Goal: Task Accomplishment & Management: Manage account settings

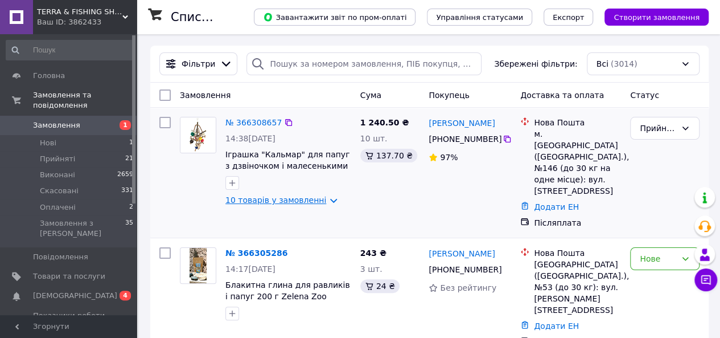
click at [320, 200] on link "10 товарів у замовленні" at bounding box center [275, 199] width 101 height 9
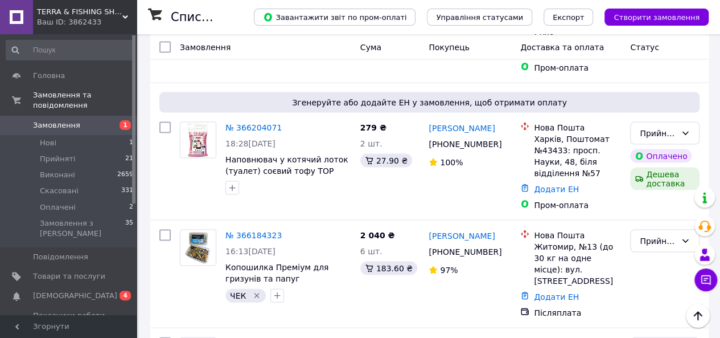
scroll to position [1075, 0]
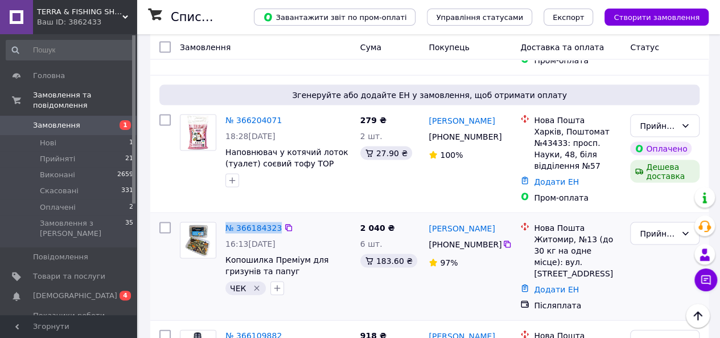
drag, startPoint x: 299, startPoint y: 161, endPoint x: 223, endPoint y: 159, distance: 76.3
click at [223, 217] on div "№ 366184323 16:13, 11.10.2025 Копошилка Преміум для гризунів та папуг ЧЕК" at bounding box center [288, 258] width 135 height 82
copy div "№ 366184323"
drag, startPoint x: 500, startPoint y: 162, endPoint x: 429, endPoint y: 162, distance: 70.6
click at [429, 220] on div "[PERSON_NAME]" at bounding box center [470, 227] width 85 height 14
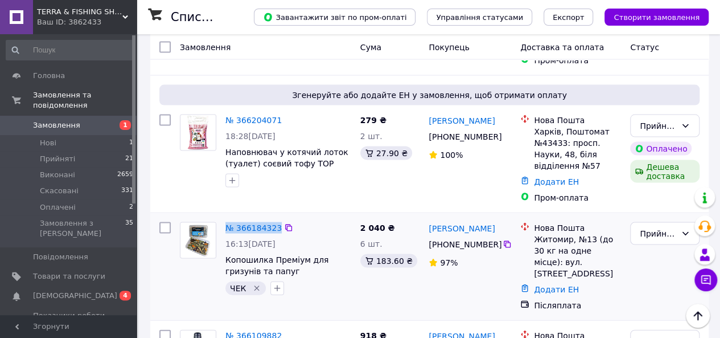
copy link "[PERSON_NAME]"
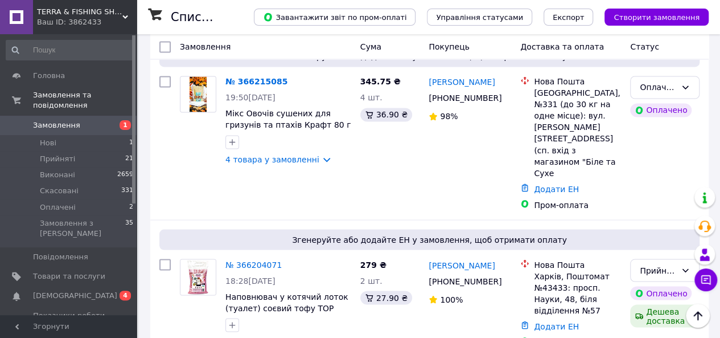
scroll to position [927, 0]
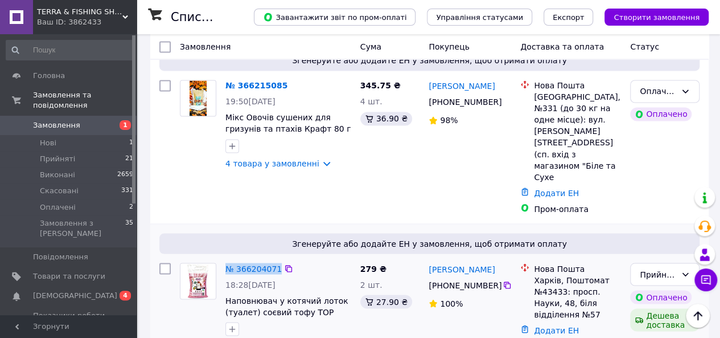
drag, startPoint x: 305, startPoint y: 198, endPoint x: 220, endPoint y: 209, distance: 86.1
click at [222, 258] on div "№ 366204071 18:28, 11.10.2025 Наповнювач у котячий лоток (туалет) соєвий тофу T…" at bounding box center [288, 299] width 135 height 82
copy div "№ 366204071"
drag, startPoint x: 504, startPoint y: 199, endPoint x: 428, endPoint y: 204, distance: 76.5
click at [429, 261] on div "[PERSON_NAME]" at bounding box center [470, 268] width 85 height 14
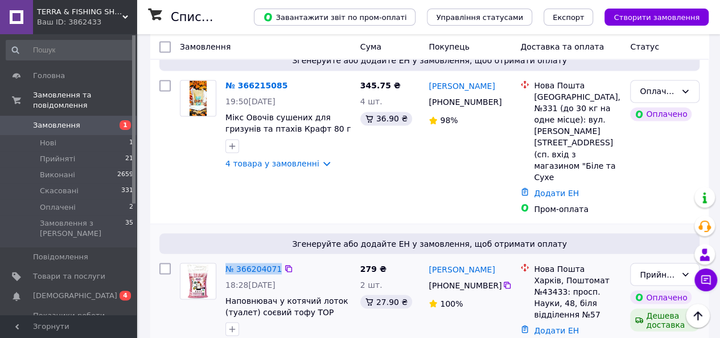
copy link "[PERSON_NAME]"
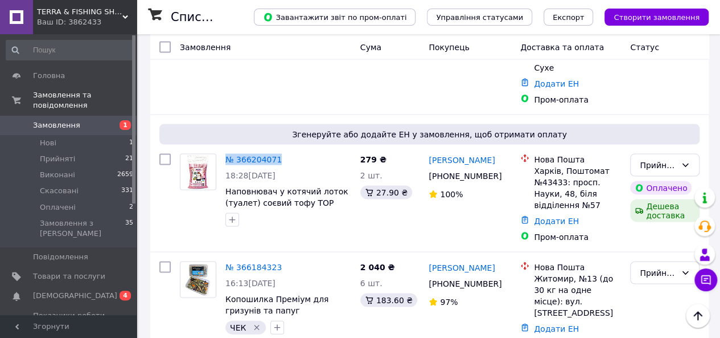
scroll to position [1062, 0]
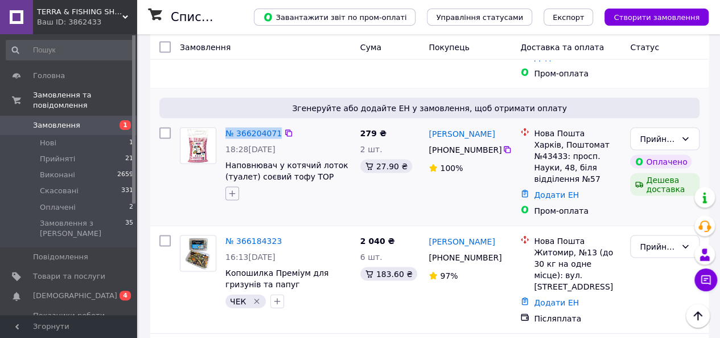
click at [233, 188] on icon "button" at bounding box center [232, 192] width 9 height 9
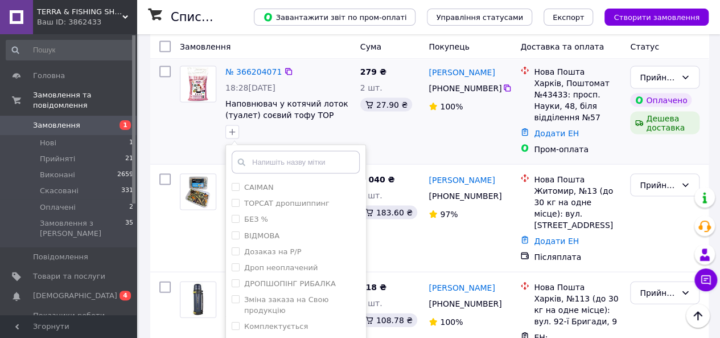
scroll to position [150, 0]
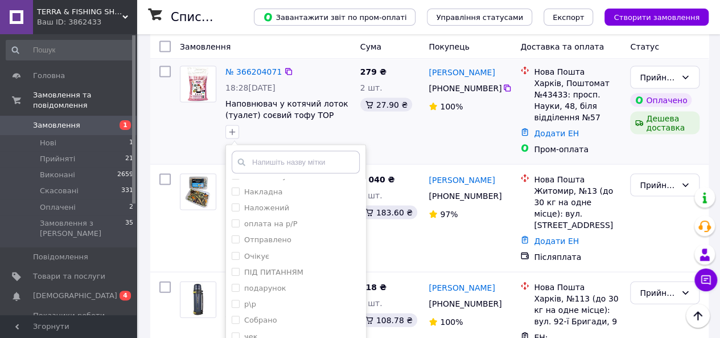
drag, startPoint x: 237, startPoint y: 277, endPoint x: 245, endPoint y: 298, distance: 22.5
checkbox input "true"
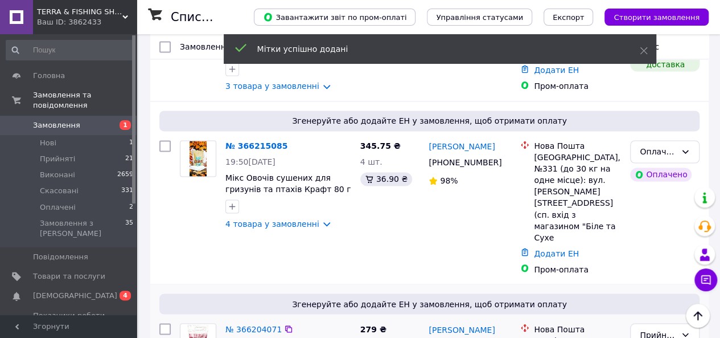
scroll to position [825, 0]
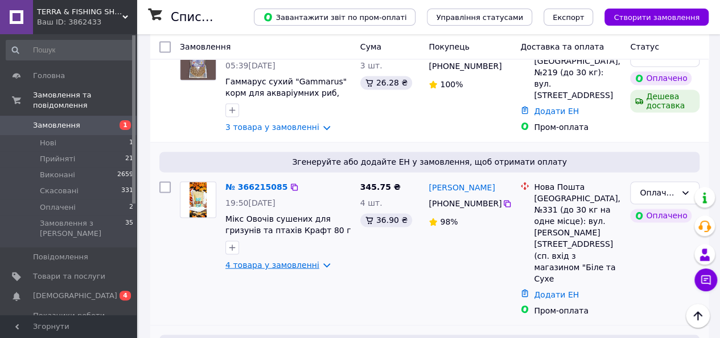
click at [315, 260] on link "4 товара у замовленні" at bounding box center [272, 264] width 94 height 9
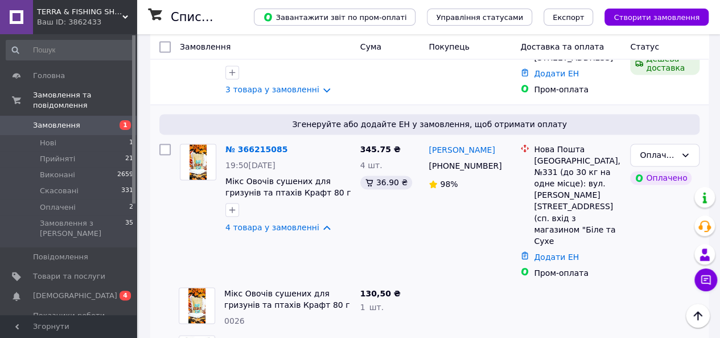
scroll to position [858, 0]
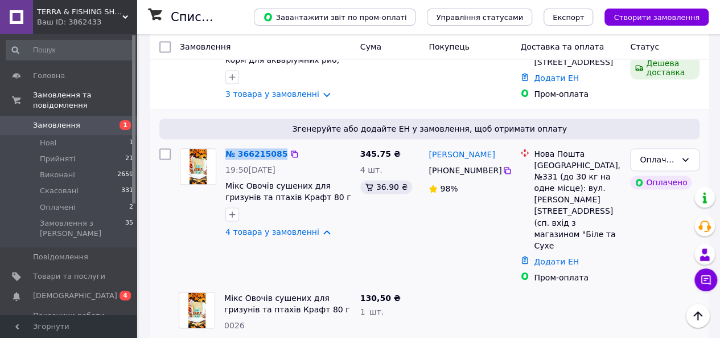
drag, startPoint x: 303, startPoint y: 123, endPoint x: 228, endPoint y: 127, distance: 74.7
click at [228, 147] on div "№ 366215085" at bounding box center [288, 154] width 128 height 14
copy div "№ 366215085"
drag, startPoint x: 499, startPoint y: 122, endPoint x: 425, endPoint y: 124, distance: 74.6
click at [425, 143] on div "Оксана Цуканова +380 97 057 16 86 98%" at bounding box center [470, 214] width 92 height 143
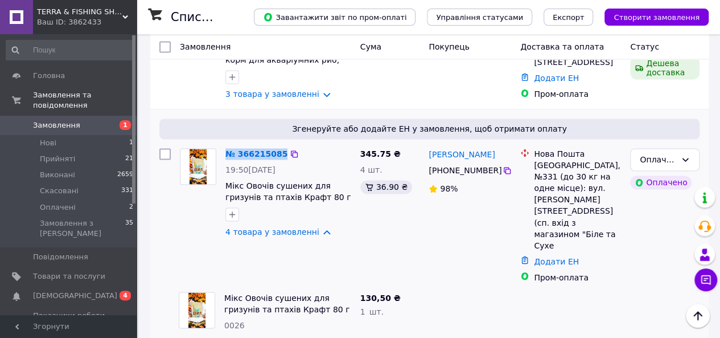
copy link "[PERSON_NAME]"
click at [318, 227] on link "4 товара у замовленні" at bounding box center [272, 231] width 94 height 9
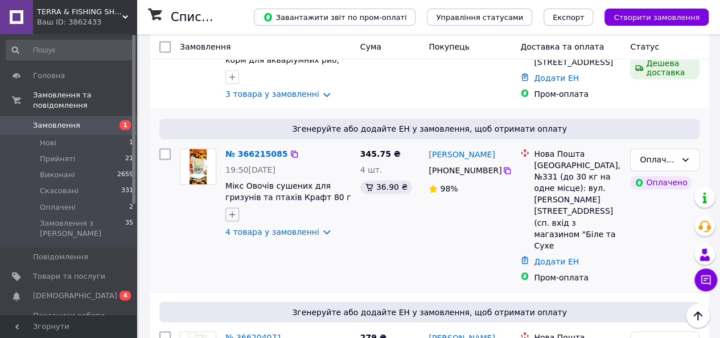
click at [232, 211] on icon "button" at bounding box center [232, 214] width 6 height 6
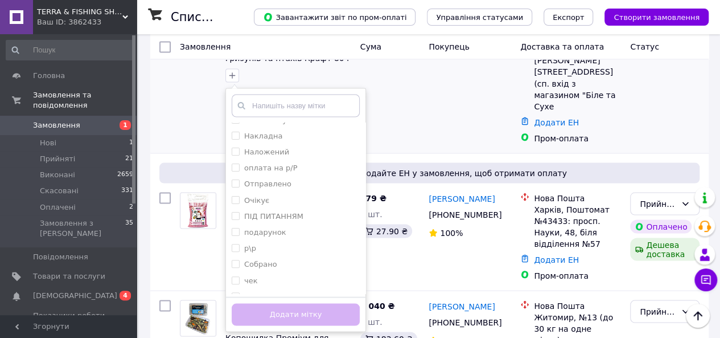
scroll to position [150, 0]
click at [232, 291] on input "ЧЕК" at bounding box center [235, 294] width 7 height 7
checkbox input "true"
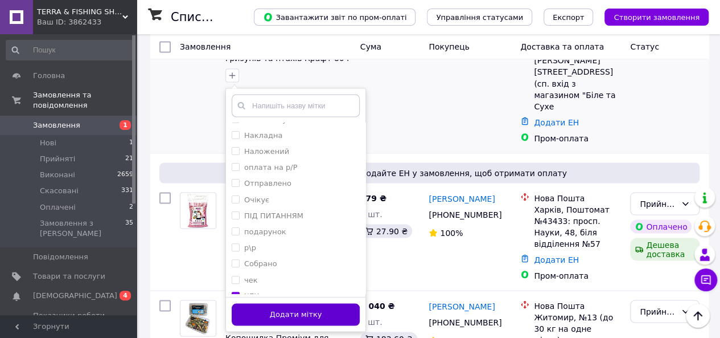
click at [241, 303] on button "Додати мітку" at bounding box center [296, 314] width 128 height 22
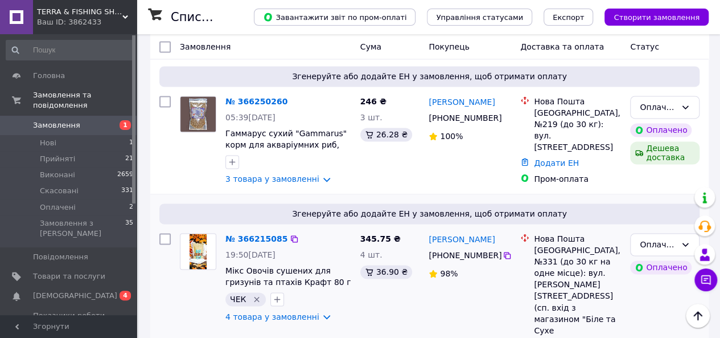
scroll to position [770, 0]
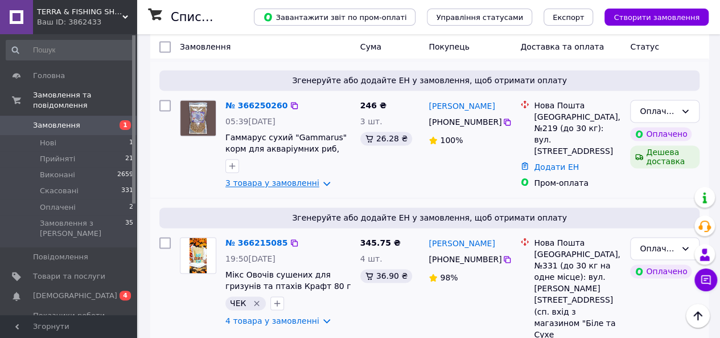
click at [314, 178] on link "3 товара у замовленні" at bounding box center [272, 182] width 94 height 9
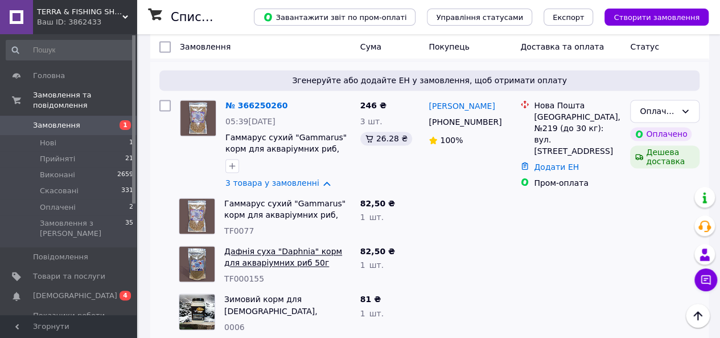
click at [313, 247] on link "Дафнія суха "Daphnia" корм для акваріумних риб 50г Terra&Fishing" at bounding box center [283, 263] width 118 height 32
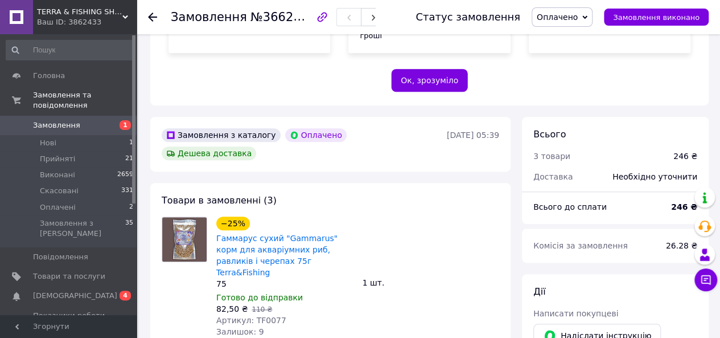
scroll to position [320, 0]
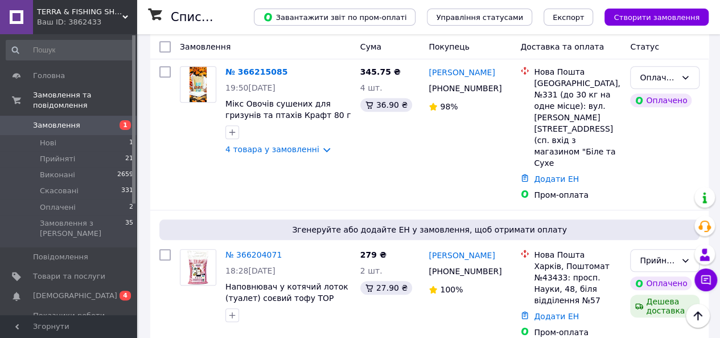
scroll to position [454, 0]
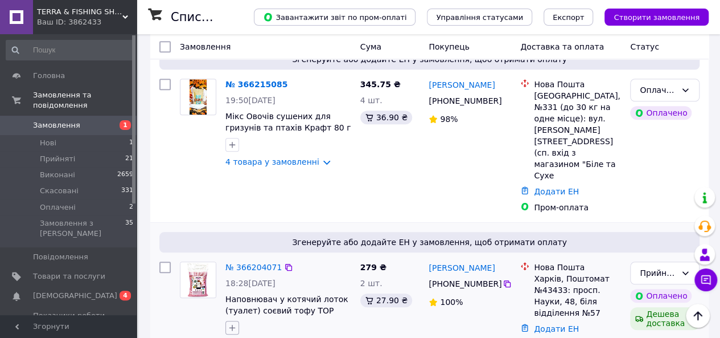
click at [231, 323] on icon "button" at bounding box center [232, 327] width 9 height 9
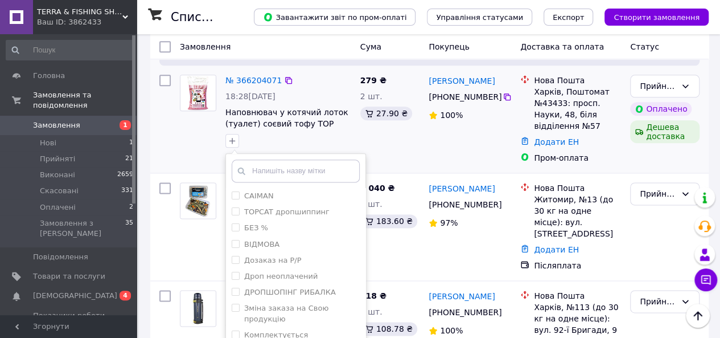
scroll to position [150, 0]
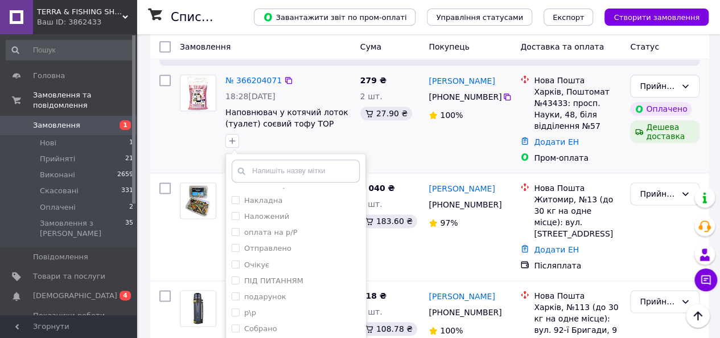
checkbox input "true"
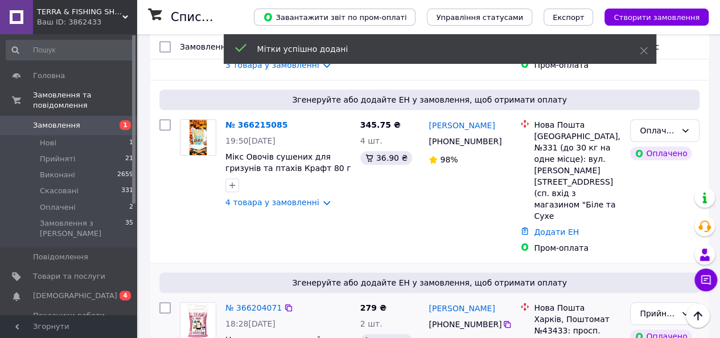
scroll to position [363, 0]
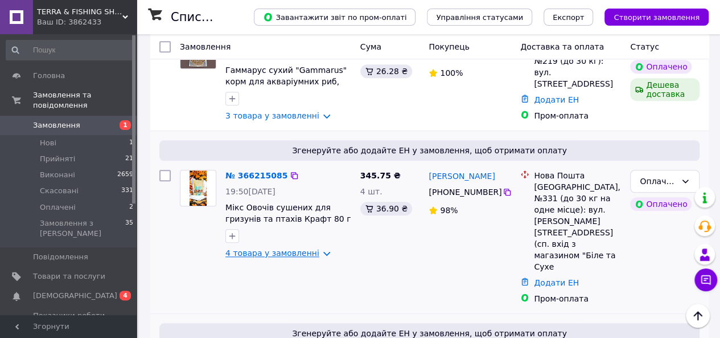
click at [316, 248] on link "4 товара у замовленні" at bounding box center [272, 252] width 94 height 9
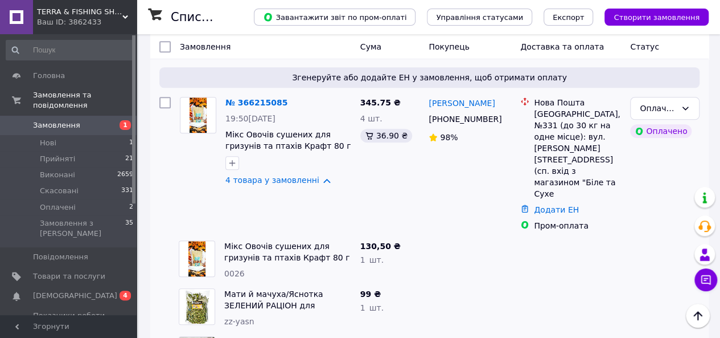
scroll to position [382, 0]
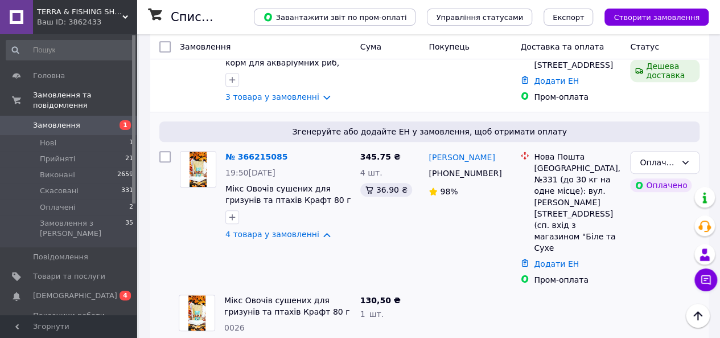
click at [317, 229] on link "4 товара у замовленні" at bounding box center [272, 233] width 94 height 9
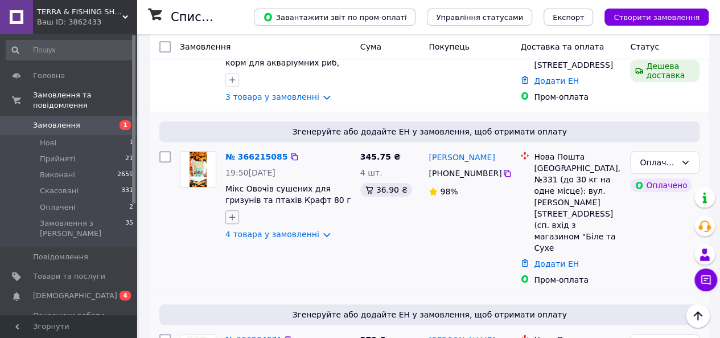
click at [232, 214] on icon "button" at bounding box center [232, 217] width 6 height 6
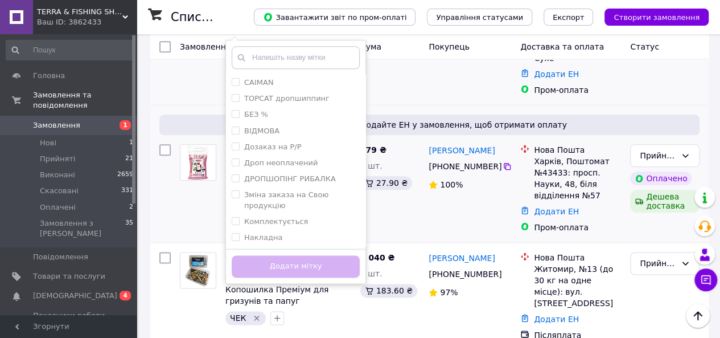
scroll to position [150, 0]
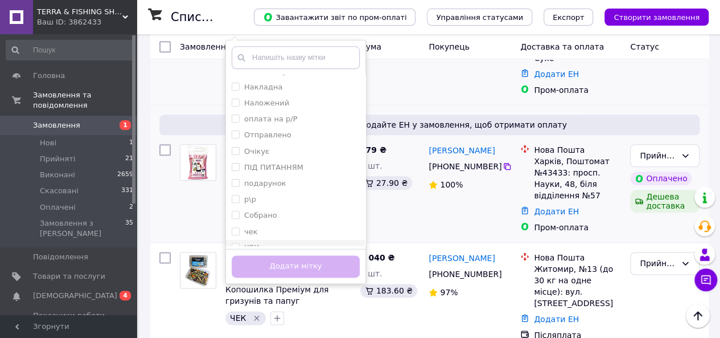
click at [235, 243] on input "ЧЕК" at bounding box center [235, 246] width 7 height 7
checkbox input "true"
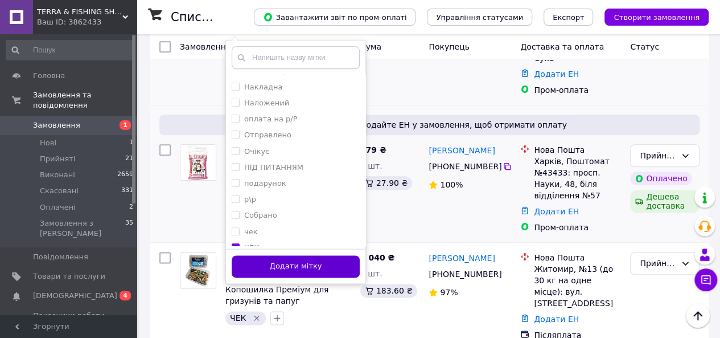
click at [243, 255] on button "Додати мітку" at bounding box center [296, 266] width 128 height 22
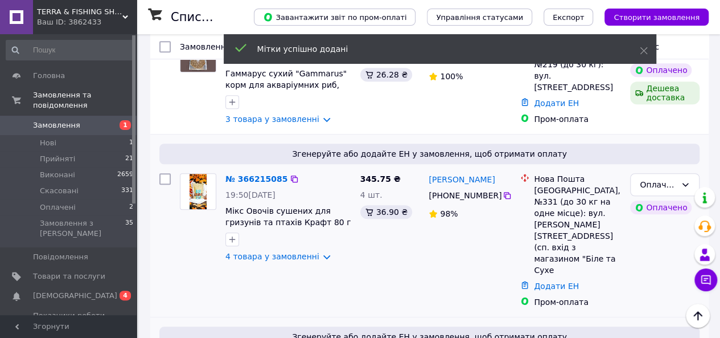
scroll to position [357, 0]
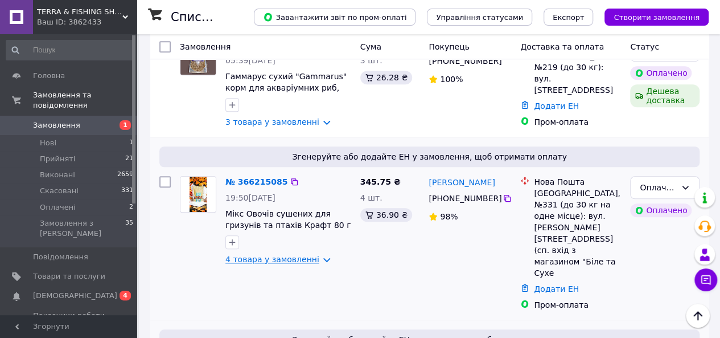
click at [315, 254] on link "4 товара у замовленні" at bounding box center [272, 258] width 94 height 9
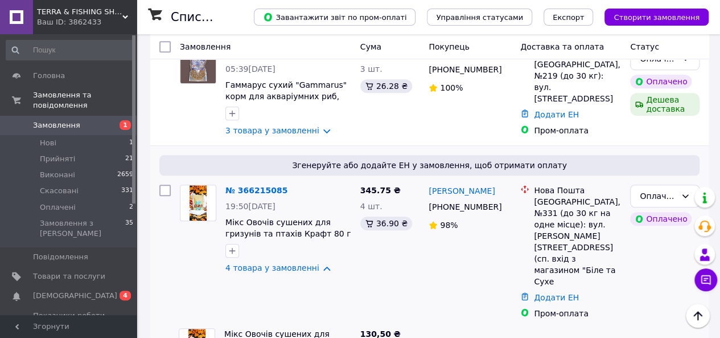
scroll to position [328, 0]
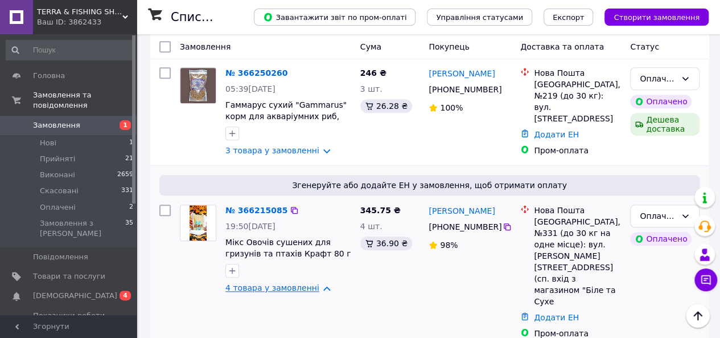
click at [314, 283] on link "4 товара у замовленні" at bounding box center [272, 287] width 94 height 9
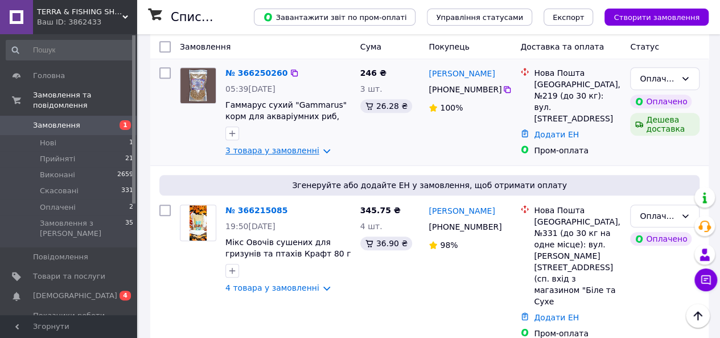
click at [315, 146] on link "3 товара у замовленні" at bounding box center [272, 150] width 94 height 9
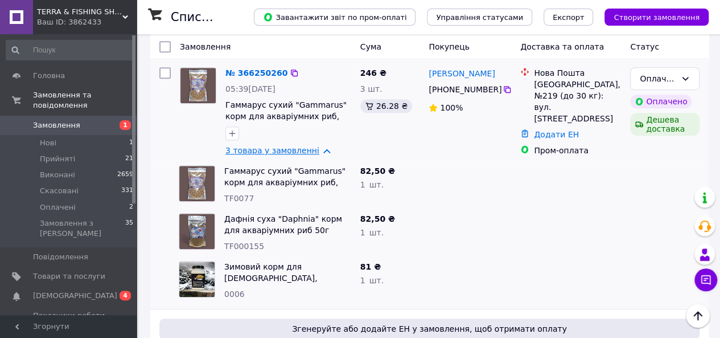
click at [315, 146] on link "3 товара у замовленні" at bounding box center [272, 150] width 94 height 9
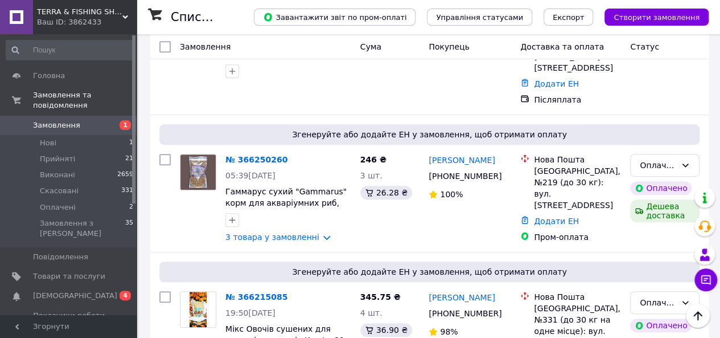
scroll to position [217, 0]
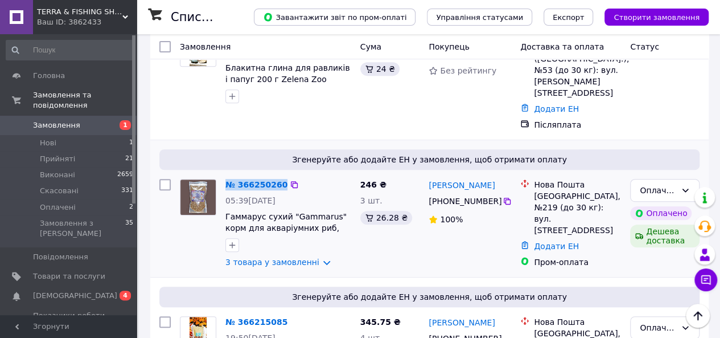
drag, startPoint x: 309, startPoint y: 147, endPoint x: 219, endPoint y: 149, distance: 90.0
click at [219, 174] on div "№ 366250260 05:39[DATE] Гаммарус сухий "Gammarus" корм для акваріумних риб, рав…" at bounding box center [265, 223] width 180 height 98
copy div "№ 366250260"
click at [315, 195] on div "05:39[DATE]" at bounding box center [288, 200] width 126 height 11
drag, startPoint x: 301, startPoint y: 149, endPoint x: 228, endPoint y: 149, distance: 72.3
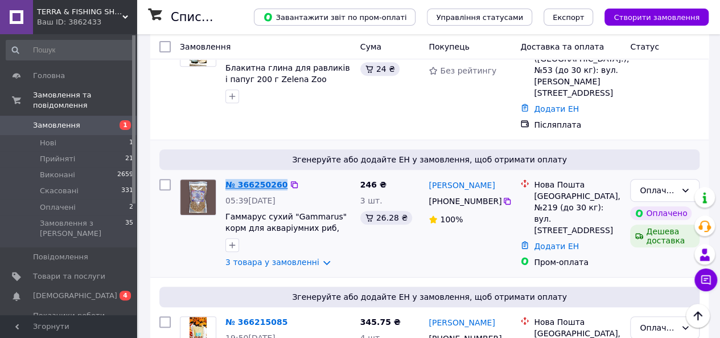
click at [228, 178] on div "№ 366250260" at bounding box center [288, 185] width 128 height 14
copy div "№ 366250260"
drag, startPoint x: 506, startPoint y: 152, endPoint x: 447, endPoint y: 159, distance: 58.5
click at [447, 178] on div "[PERSON_NAME]" at bounding box center [470, 185] width 85 height 14
drag, startPoint x: 506, startPoint y: 152, endPoint x: 430, endPoint y: 149, distance: 75.8
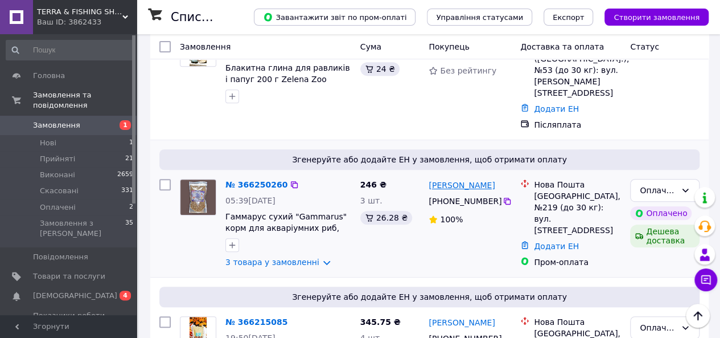
click at [430, 178] on div "[PERSON_NAME]" at bounding box center [470, 185] width 85 height 14
copy link "[PERSON_NAME]"
click at [233, 242] on icon "button" at bounding box center [232, 245] width 6 height 6
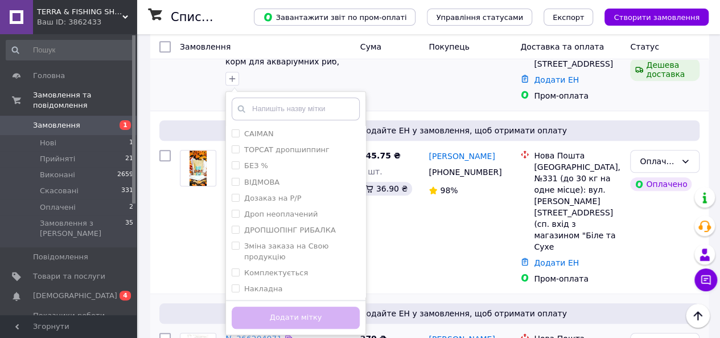
scroll to position [150, 0]
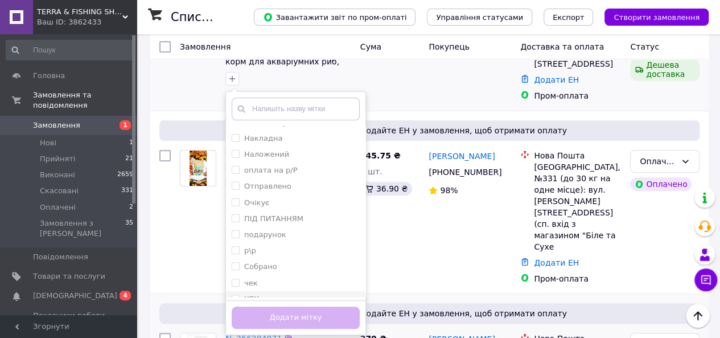
click at [237, 294] on input "ЧЕК" at bounding box center [235, 297] width 7 height 7
checkbox input "true"
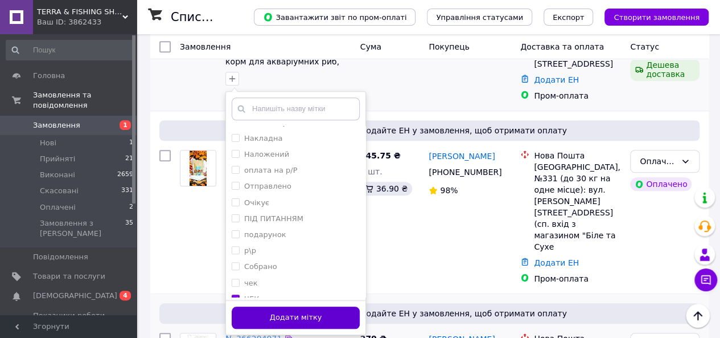
click at [245, 306] on button "Додати мітку" at bounding box center [296, 317] width 128 height 22
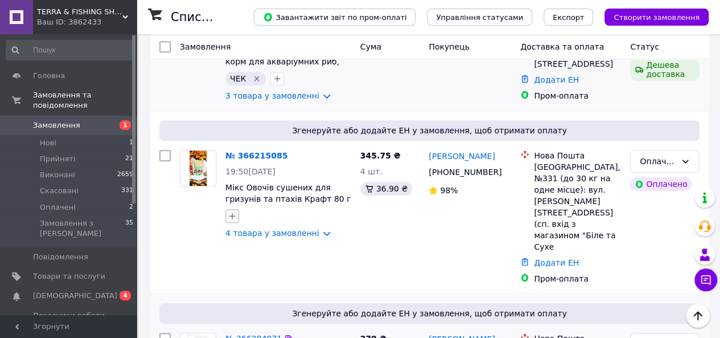
click at [233, 213] on icon "button" at bounding box center [232, 216] width 6 height 6
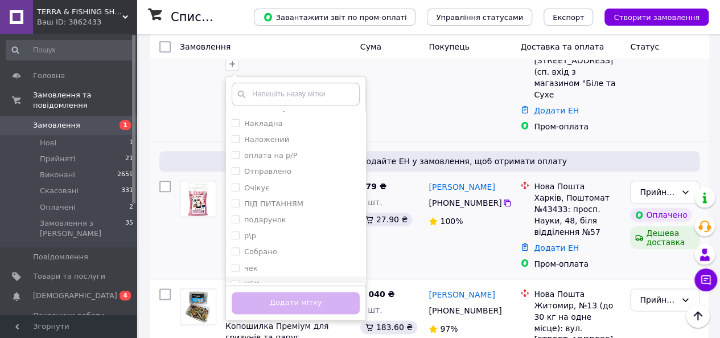
click at [236, 280] on input "ЧЕК" at bounding box center [235, 283] width 7 height 7
checkbox input "true"
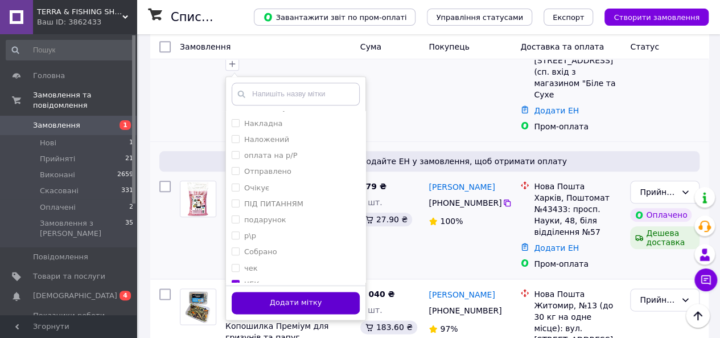
click at [241, 291] on button "Додати мітку" at bounding box center [296, 302] width 128 height 22
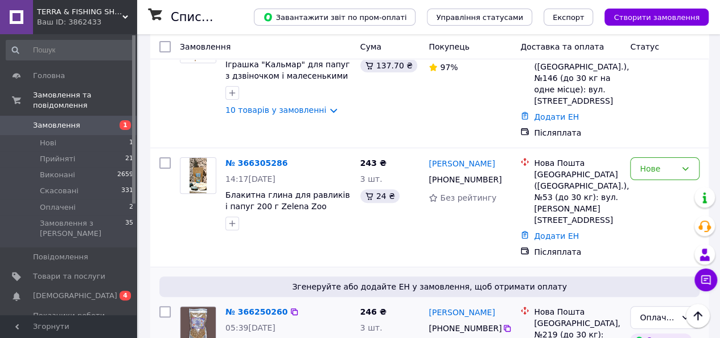
scroll to position [84, 0]
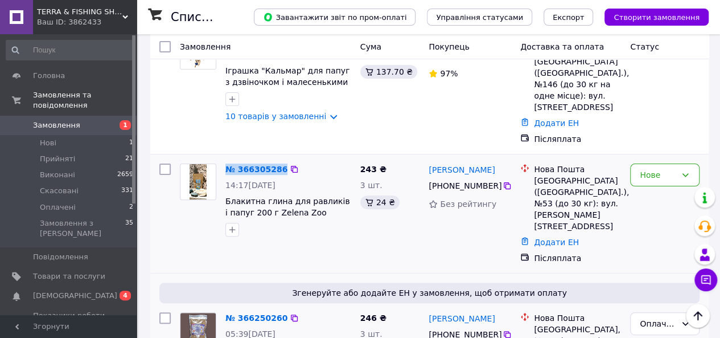
drag, startPoint x: 290, startPoint y: 145, endPoint x: 225, endPoint y: 163, distance: 67.4
click at [224, 159] on div "№ 366305286 14:17[DATE] Блакитна глина для равликів і папуг 200 г Zelena Zoo" at bounding box center [288, 200] width 135 height 82
copy div "№ 366305286"
drag, startPoint x: 485, startPoint y: 150, endPoint x: 417, endPoint y: 178, distance: 73.5
click at [428, 162] on div "[PERSON_NAME]" at bounding box center [470, 169] width 85 height 14
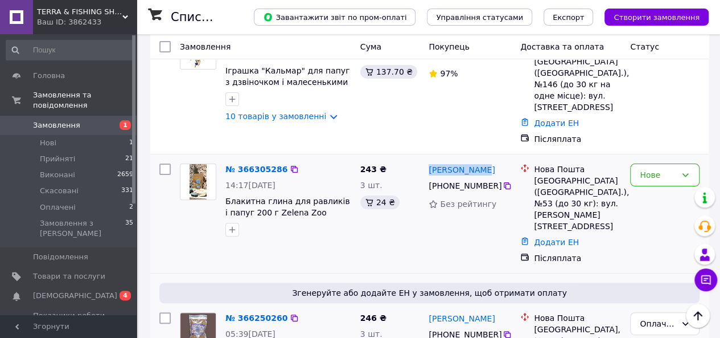
copy link "[PERSON_NAME]"
click at [234, 227] on icon "button" at bounding box center [232, 230] width 6 height 6
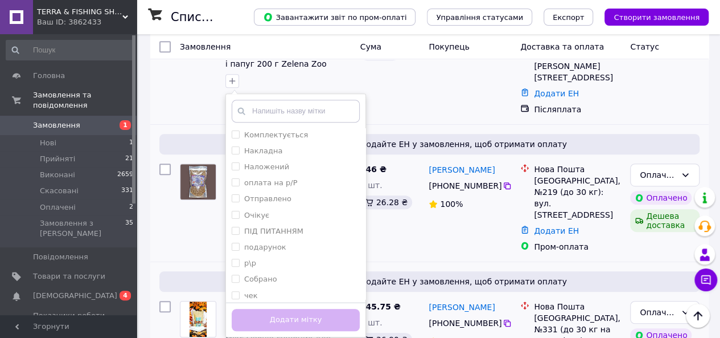
scroll to position [150, 0]
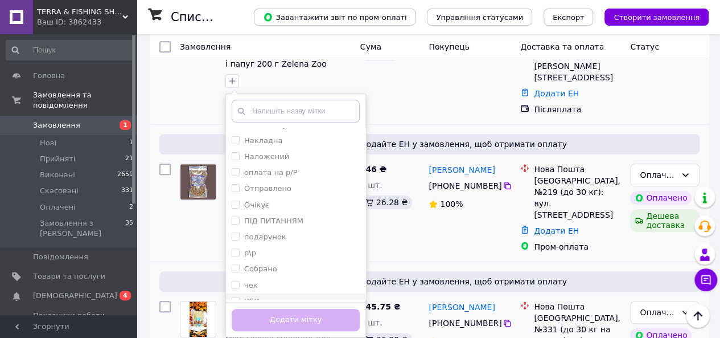
click at [236, 297] on input "ЧЕК" at bounding box center [235, 300] width 7 height 7
checkbox input "true"
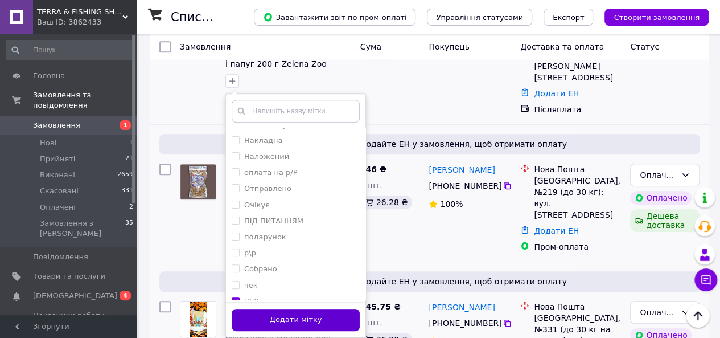
click at [250, 309] on button "Додати мітку" at bounding box center [296, 320] width 128 height 22
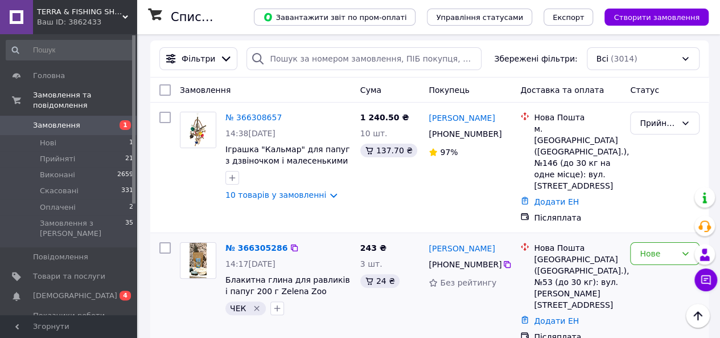
scroll to position [0, 0]
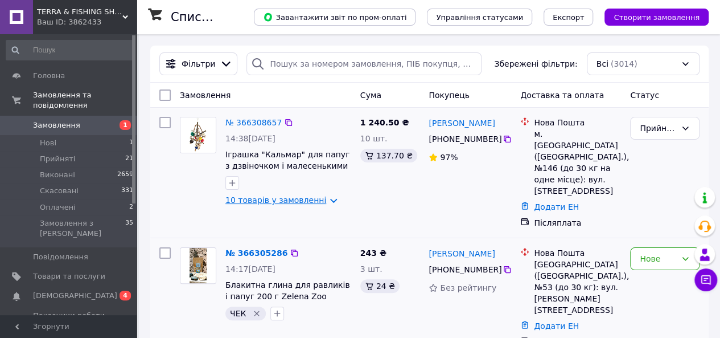
click at [319, 202] on link "10 товарів у замовленні" at bounding box center [275, 199] width 101 height 9
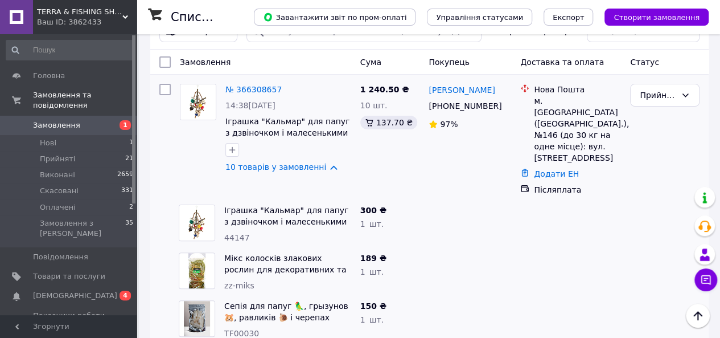
scroll to position [3, 0]
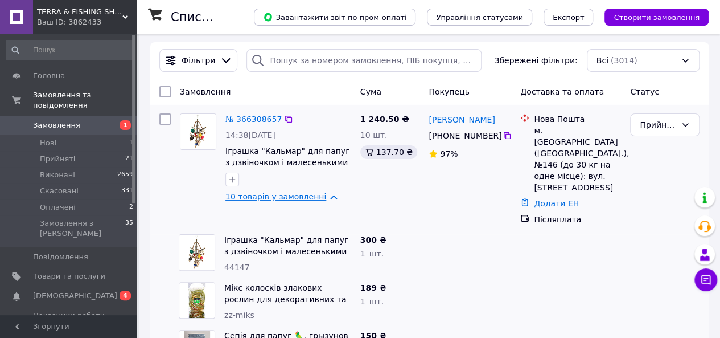
click at [321, 199] on link "10 товарів у замовленні" at bounding box center [275, 196] width 101 height 9
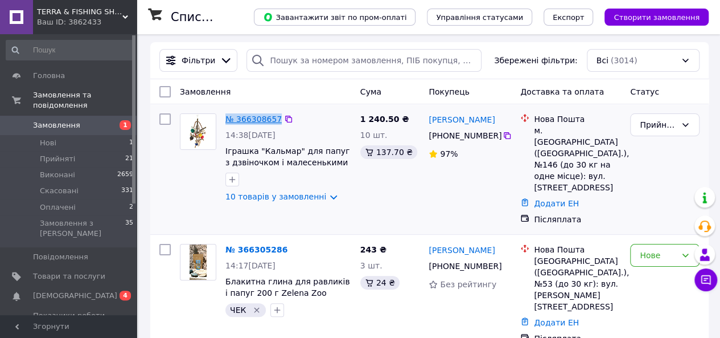
drag, startPoint x: 305, startPoint y: 114, endPoint x: 228, endPoint y: 120, distance: 76.5
click at [228, 120] on div "№ 366308657" at bounding box center [288, 119] width 128 height 14
copy div "№ 366308657"
click at [495, 122] on div "[PERSON_NAME]" at bounding box center [470, 119] width 85 height 14
drag, startPoint x: 494, startPoint y: 119, endPoint x: 430, endPoint y: 122, distance: 63.9
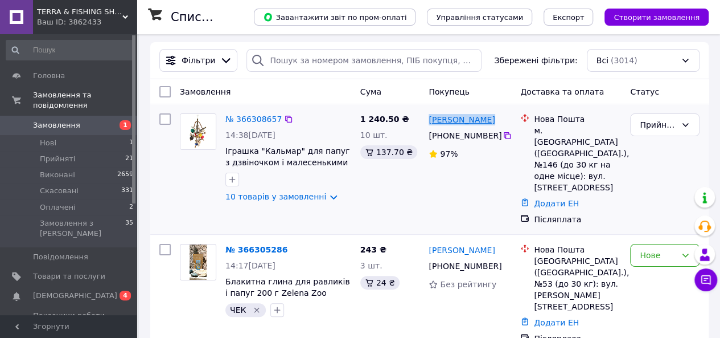
click at [430, 122] on div "[PERSON_NAME]" at bounding box center [470, 119] width 85 height 14
copy link "[PERSON_NAME]"
click at [235, 179] on icon "button" at bounding box center [232, 179] width 6 height 6
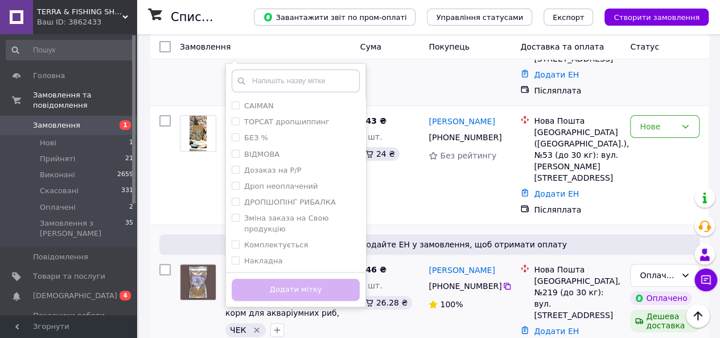
scroll to position [150, 0]
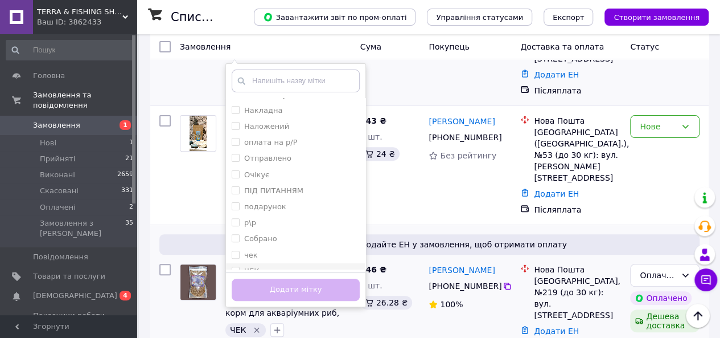
click at [237, 266] on input "ЧЕК" at bounding box center [235, 269] width 7 height 7
checkbox input "true"
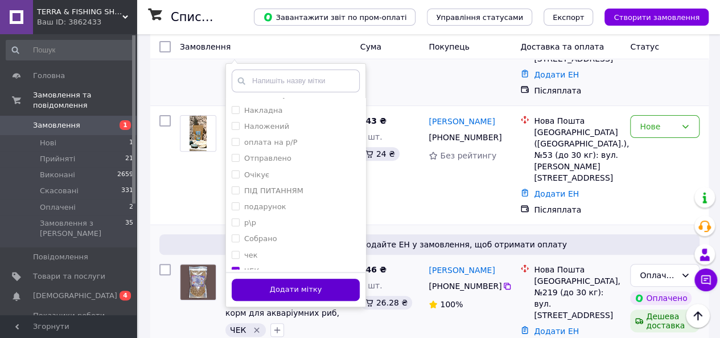
click at [239, 287] on button "Додати мітку" at bounding box center [296, 289] width 128 height 22
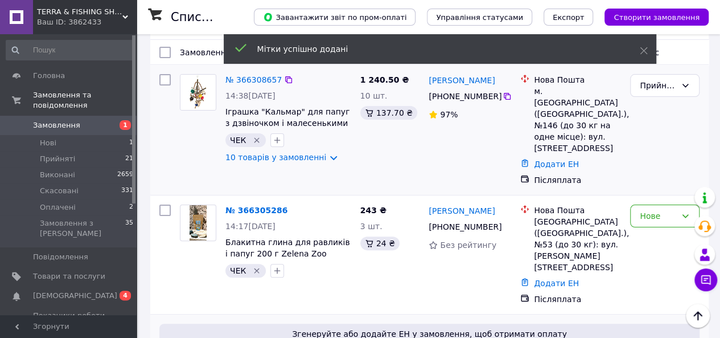
scroll to position [0, 0]
